Goal: Information Seeking & Learning: Learn about a topic

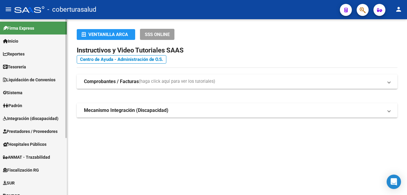
click at [25, 55] on span "Reportes" at bounding box center [14, 54] width 22 height 7
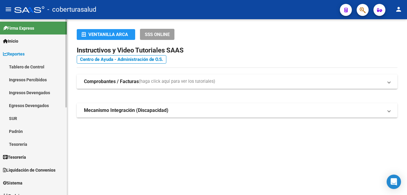
click at [38, 77] on link "Ingresos Percibidos" at bounding box center [33, 79] width 67 height 13
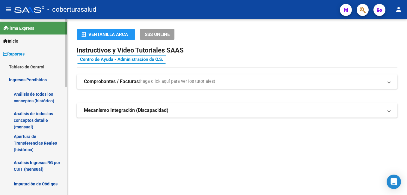
click at [33, 113] on link "Análisis de todos los conceptos detalle (mensual)" at bounding box center [33, 120] width 67 height 23
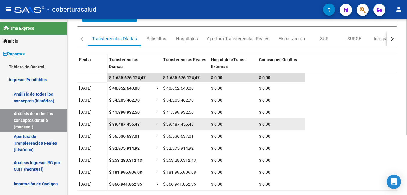
scroll to position [91, 0]
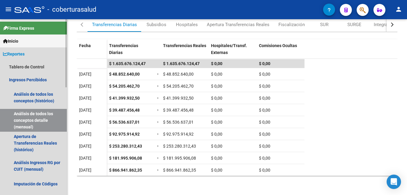
click at [29, 52] on link "Reportes" at bounding box center [33, 53] width 67 height 13
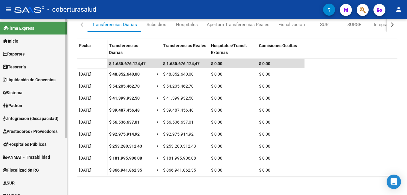
click at [26, 66] on span "Tesorería" at bounding box center [14, 67] width 23 height 7
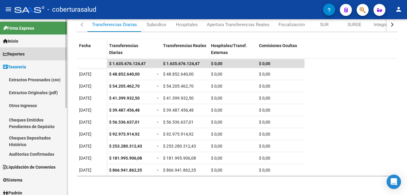
click at [29, 55] on link "Reportes" at bounding box center [33, 53] width 67 height 13
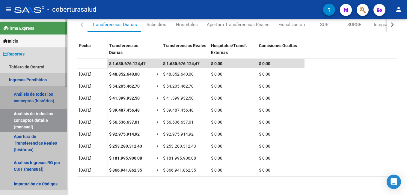
click at [36, 94] on link "Análisis de todos los conceptos (histórico)" at bounding box center [33, 97] width 67 height 23
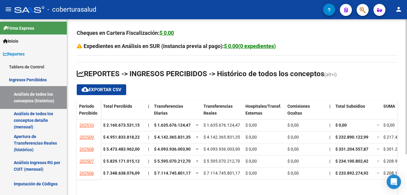
scroll to position [53, 0]
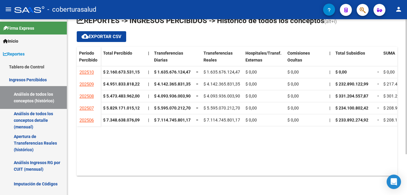
click at [405, 188] on div "Cheques en Cartera Fiscalización: $ 0,00 Expedientes en Análisis en SUR (instan…" at bounding box center [238, 80] width 342 height 229
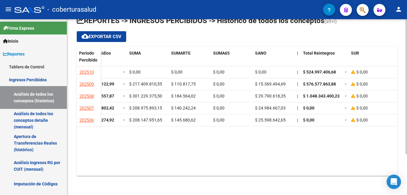
scroll to position [0, 251]
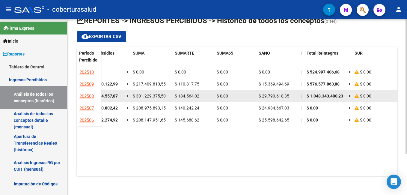
click at [268, 94] on span "$ 29.790.618,35" at bounding box center [274, 96] width 31 height 5
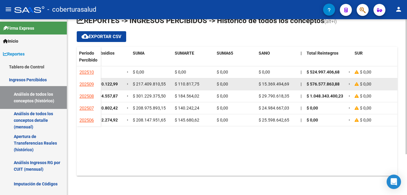
click at [268, 82] on span "$ 15.369.494,69" at bounding box center [274, 84] width 31 height 5
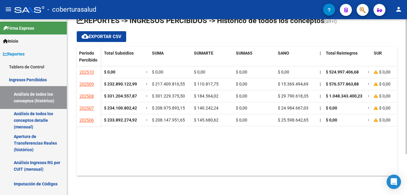
scroll to position [0, 230]
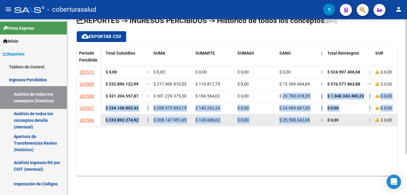
drag, startPoint x: 283, startPoint y: 96, endPoint x: 310, endPoint y: 121, distance: 36.8
click at [168, 121] on datatable-scroller "202510 $ 2.160.673.531,15 | $ 1.635.676.124,47 = $ 1.635.676.124,47 $ 0,00 $ 0,…" at bounding box center [7, 96] width 321 height 60
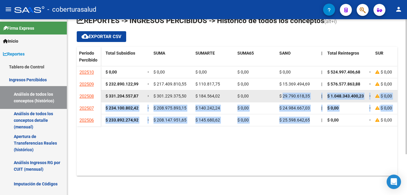
drag, startPoint x: 310, startPoint y: 121, endPoint x: 283, endPoint y: 96, distance: 37.0
click at [283, 96] on span "$ 29.790.618,35" at bounding box center [294, 96] width 31 height 5
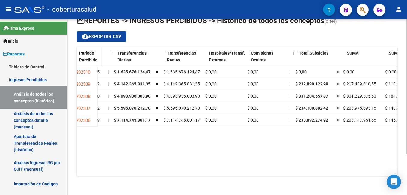
scroll to position [0, 0]
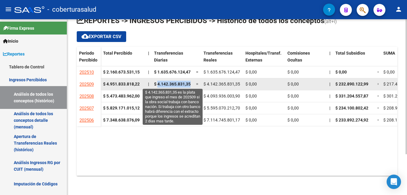
drag, startPoint x: 157, startPoint y: 83, endPoint x: 191, endPoint y: 84, distance: 33.9
click at [191, 84] on span "$ 4.142.365.831,35" at bounding box center [172, 84] width 37 height 5
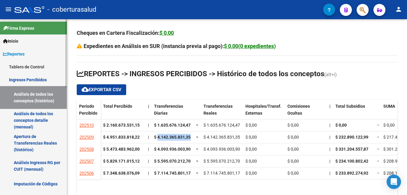
click at [23, 51] on span "Reportes" at bounding box center [14, 54] width 22 height 7
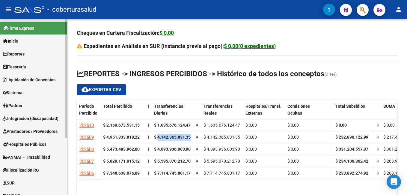
click at [26, 42] on link "Inicio" at bounding box center [33, 40] width 67 height 13
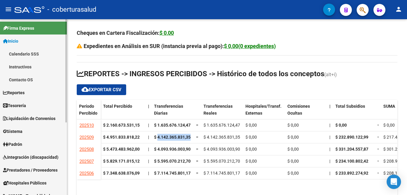
click at [22, 90] on span "Reportes" at bounding box center [14, 92] width 22 height 7
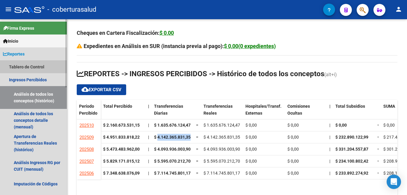
click at [31, 66] on link "Tablero de Control" at bounding box center [33, 66] width 67 height 13
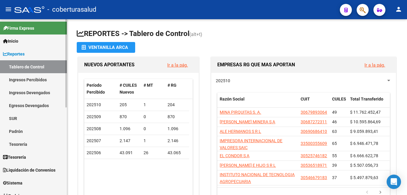
click at [31, 78] on link "Ingresos Percibidos" at bounding box center [33, 79] width 67 height 13
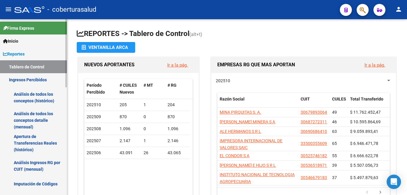
click at [31, 97] on link "Análisis de todos los conceptos (histórico)" at bounding box center [33, 97] width 67 height 23
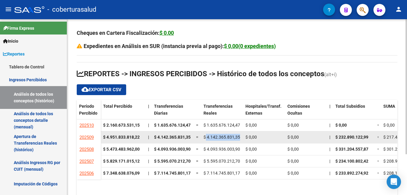
drag, startPoint x: 206, startPoint y: 135, endPoint x: 240, endPoint y: 137, distance: 33.4
click at [240, 137] on div "$ 4.142.365.831,35" at bounding box center [222, 137] width 37 height 7
copy span "4.142.365.831,35"
click at [216, 136] on span "$ 4.142.365.831,35" at bounding box center [222, 137] width 37 height 5
drag, startPoint x: 206, startPoint y: 135, endPoint x: 240, endPoint y: 140, distance: 34.5
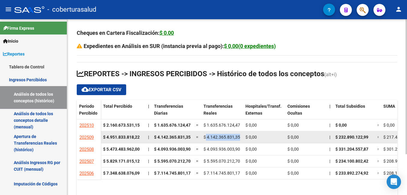
click at [240, 140] on div "$ 4.142.365.831,35" at bounding box center [222, 137] width 37 height 7
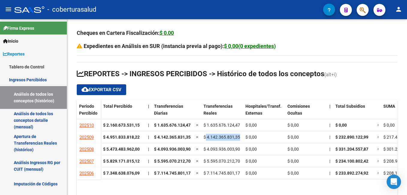
copy span "4.142.365.831,35"
click at [25, 54] on span "Reportes" at bounding box center [14, 54] width 22 height 7
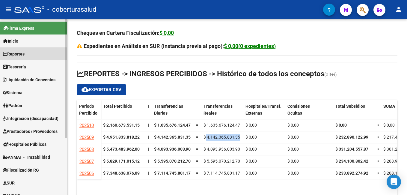
click at [25, 55] on span "Reportes" at bounding box center [14, 54] width 22 height 7
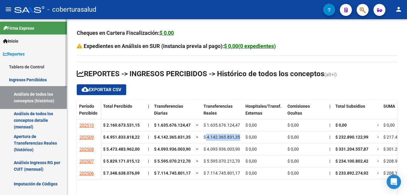
drag, startPoint x: 38, startPoint y: 64, endPoint x: 49, endPoint y: 88, distance: 26.2
click at [38, 65] on link "Tablero de Control" at bounding box center [33, 66] width 67 height 13
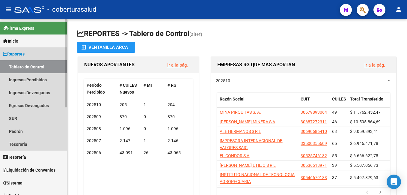
click at [23, 52] on span "Reportes" at bounding box center [14, 54] width 22 height 7
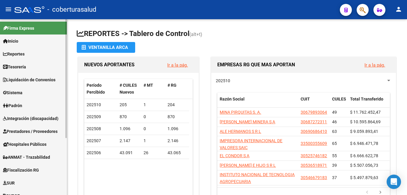
click at [28, 80] on span "Liquidación de Convenios" at bounding box center [29, 79] width 52 height 7
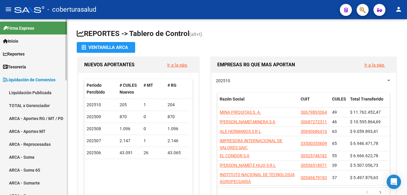
click at [25, 58] on link "Reportes" at bounding box center [33, 53] width 67 height 13
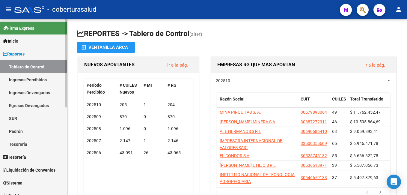
click at [34, 78] on link "Ingresos Percibidos" at bounding box center [33, 79] width 67 height 13
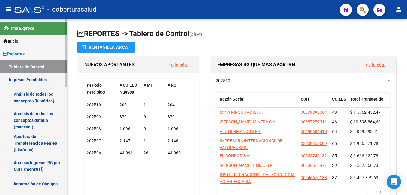
click at [42, 93] on link "Análisis de todos los conceptos (histórico)" at bounding box center [33, 97] width 67 height 23
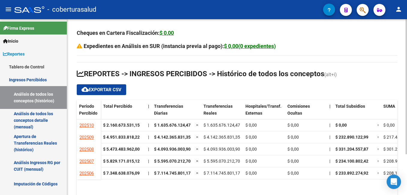
scroll to position [53, 0]
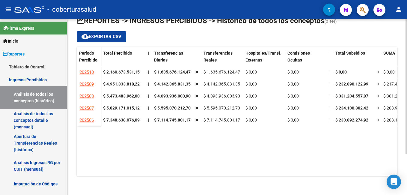
click at [407, 156] on html "menu - coberturasalud person Firma Express Inicio Calendario SSS Instructivos C…" at bounding box center [203, 97] width 407 height 195
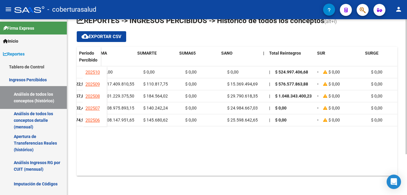
scroll to position [0, 294]
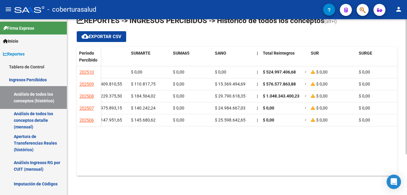
drag, startPoint x: 256, startPoint y: 169, endPoint x: 203, endPoint y: 169, distance: 53.1
click at [190, 167] on datatable-body "202510 $ 2.160.673.531,15 | $ 1.635.676.124,47 = $ 1.635.676.124,47 $ 0,00 $ 0,…" at bounding box center [237, 120] width 321 height 108
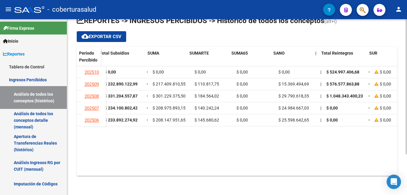
scroll to position [0, 238]
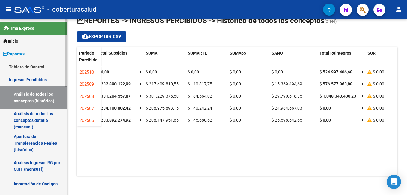
click at [20, 54] on span "Reportes" at bounding box center [14, 54] width 22 height 7
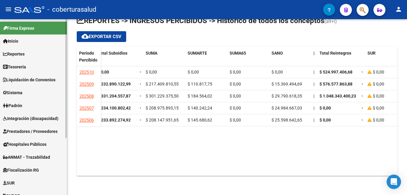
click at [24, 51] on span "Reportes" at bounding box center [14, 54] width 22 height 7
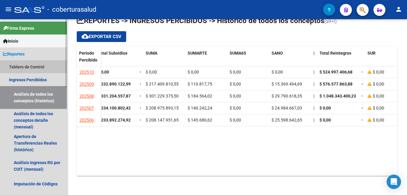
click at [33, 67] on link "Tablero de Control" at bounding box center [33, 66] width 67 height 13
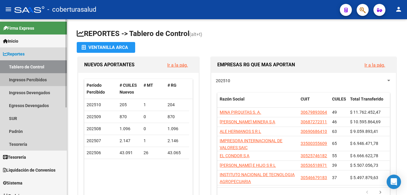
click at [22, 81] on link "Ingresos Percibidos" at bounding box center [33, 79] width 67 height 13
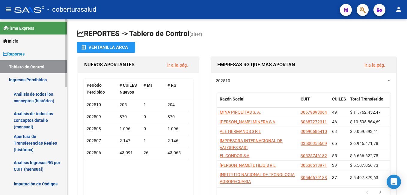
drag, startPoint x: 28, startPoint y: 96, endPoint x: 52, endPoint y: 123, distance: 35.5
click at [28, 95] on link "Análisis de todos los conceptos (histórico)" at bounding box center [33, 97] width 67 height 23
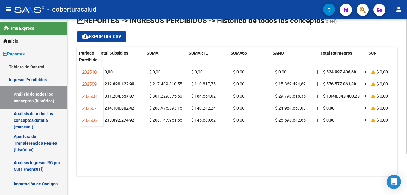
scroll to position [0, 232]
